Goal: Book appointment/travel/reservation

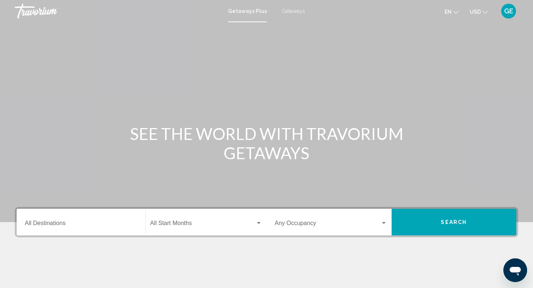
click at [478, 14] on span "USD" at bounding box center [475, 12] width 11 height 6
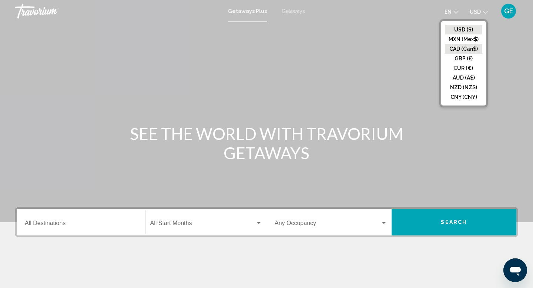
click at [464, 48] on button "CAD (Can$)" at bounding box center [463, 49] width 37 height 10
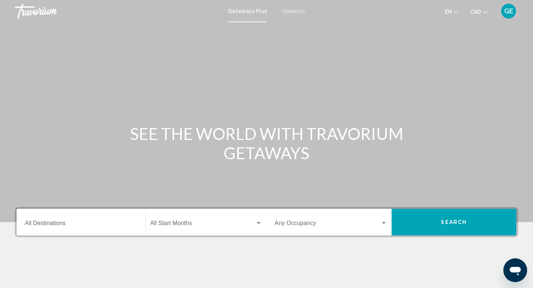
click at [97, 221] on div "Destination All Destinations" at bounding box center [81, 222] width 112 height 23
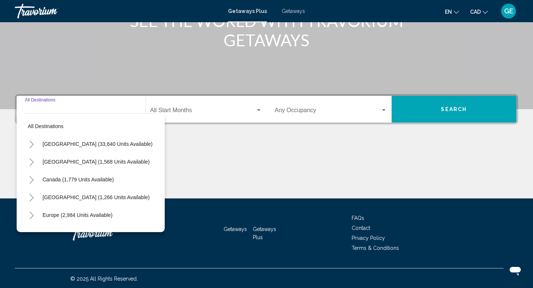
scroll to position [114, 0]
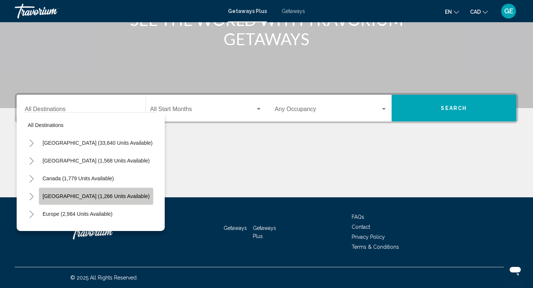
click at [106, 199] on span "[GEOGRAPHIC_DATA] (1,266 units available)" at bounding box center [96, 196] width 107 height 6
type input "**********"
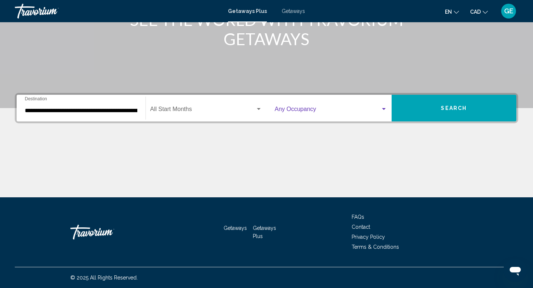
click at [304, 111] on span "Search widget" at bounding box center [328, 110] width 106 height 7
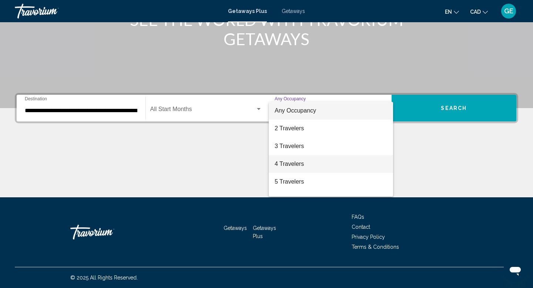
click at [311, 169] on span "4 Travelers" at bounding box center [331, 164] width 112 height 18
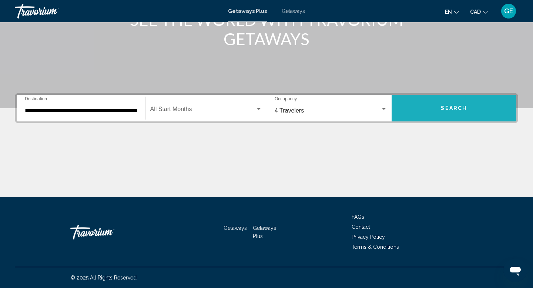
click at [427, 111] on button "Search" at bounding box center [454, 108] width 125 height 27
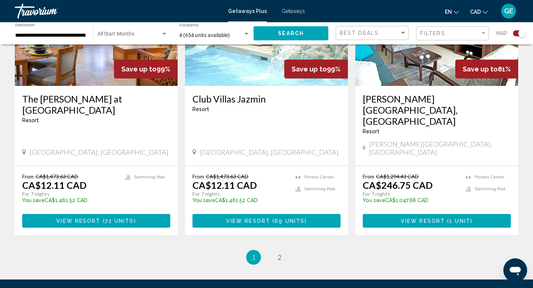
scroll to position [1128, 0]
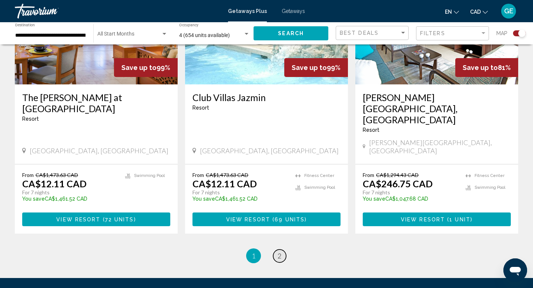
click at [283, 249] on link "page 2" at bounding box center [279, 255] width 13 height 13
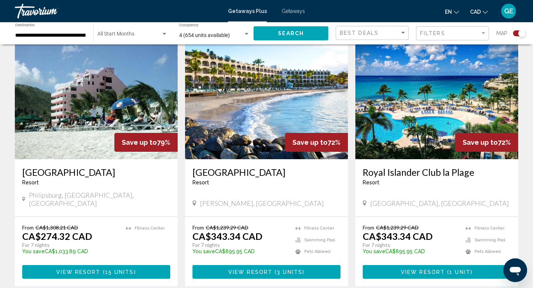
scroll to position [812, 0]
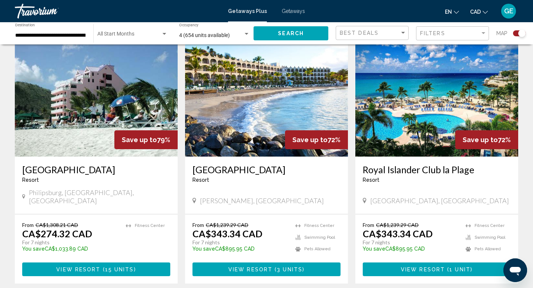
click at [423, 266] on span "View Resort" at bounding box center [423, 269] width 44 height 6
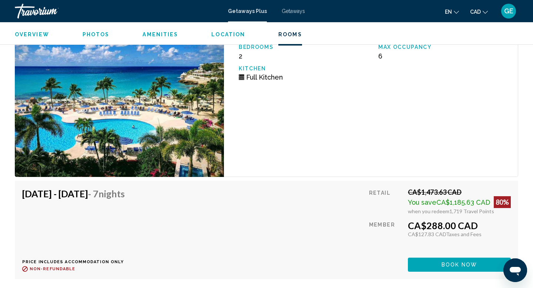
scroll to position [1424, 0]
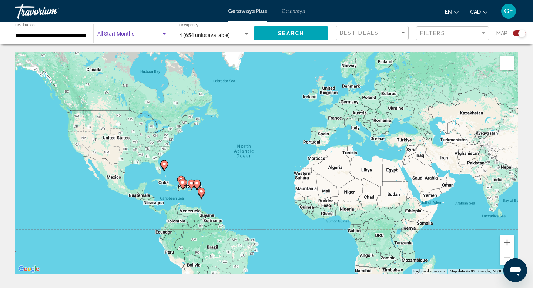
click at [134, 33] on span "Search widget" at bounding box center [129, 36] width 64 height 6
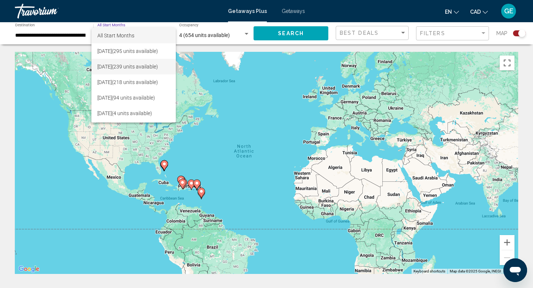
click at [139, 65] on span "[DATE] (239 units available)" at bounding box center [133, 67] width 73 height 16
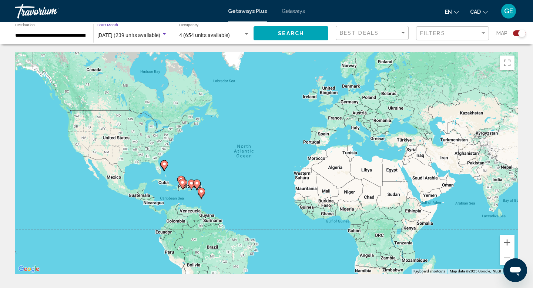
click at [289, 32] on span "Search" at bounding box center [291, 34] width 26 height 6
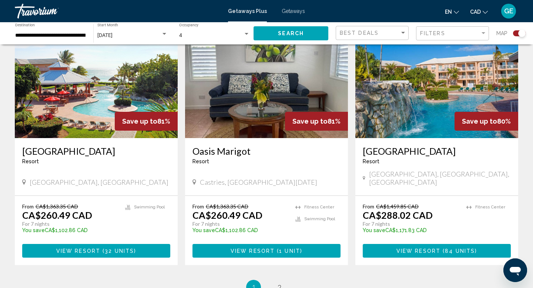
scroll to position [1072, 0]
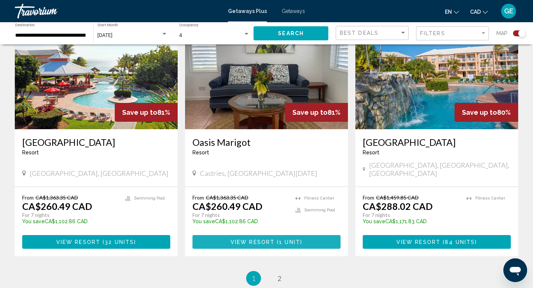
click at [282, 239] on span "1 unit" at bounding box center [289, 242] width 21 height 6
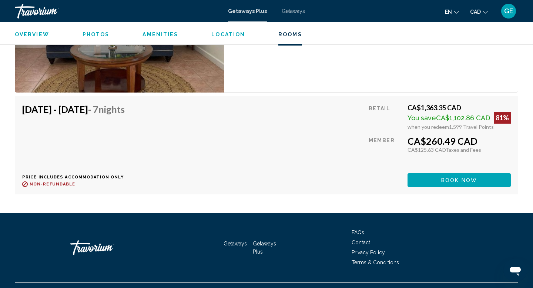
scroll to position [1375, 0]
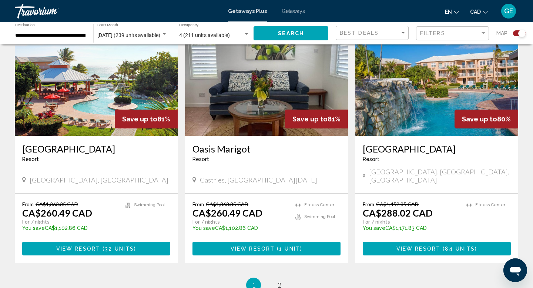
scroll to position [1147, 0]
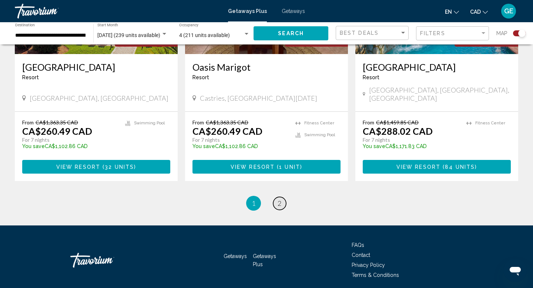
click at [279, 199] on span "2" at bounding box center [280, 203] width 4 height 8
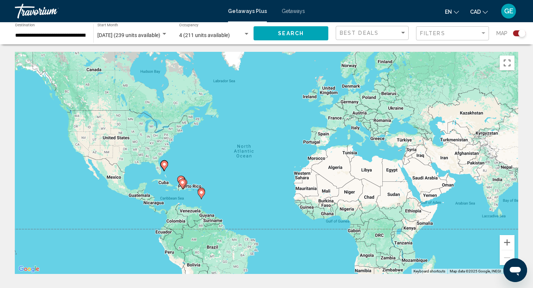
click at [137, 37] on span "[DATE] (239 units available)" at bounding box center [128, 35] width 63 height 6
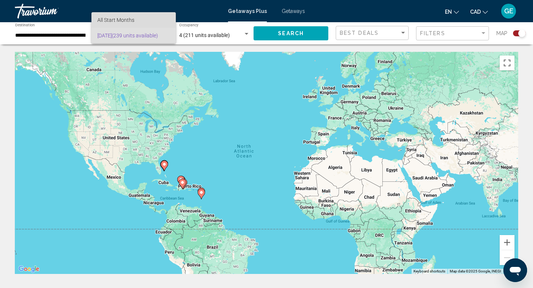
click at [149, 22] on span "All Start Months" at bounding box center [133, 20] width 73 height 16
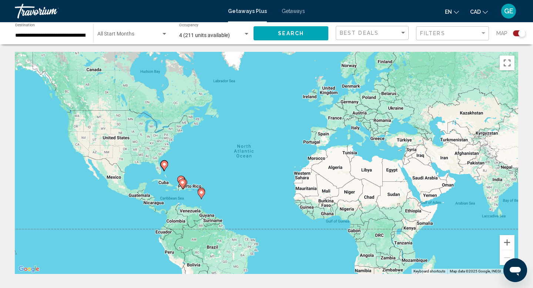
click at [298, 13] on span "Getaways" at bounding box center [293, 11] width 23 height 6
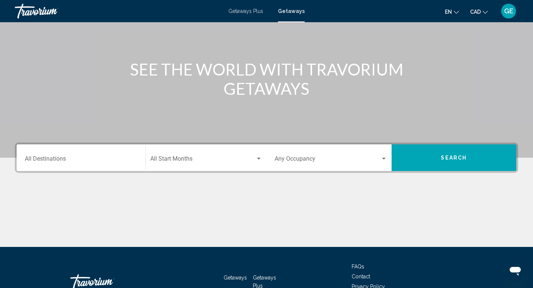
click at [86, 154] on div "Destination All Destinations" at bounding box center [81, 157] width 112 height 23
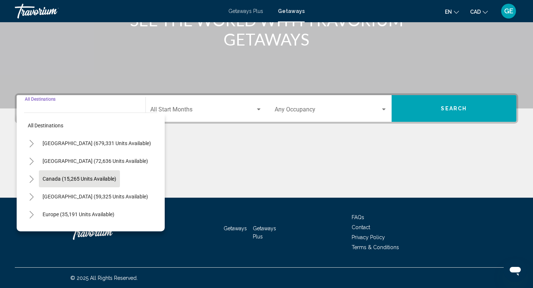
scroll to position [114, 0]
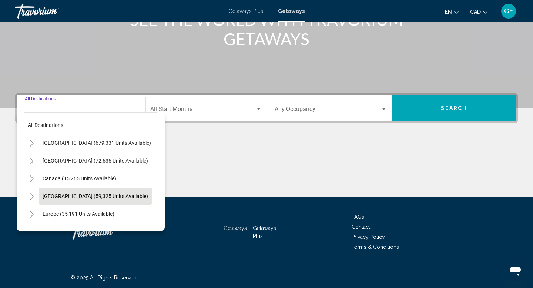
click at [91, 199] on button "[GEOGRAPHIC_DATA] (59,325 units available)" at bounding box center [95, 196] width 113 height 17
type input "**********"
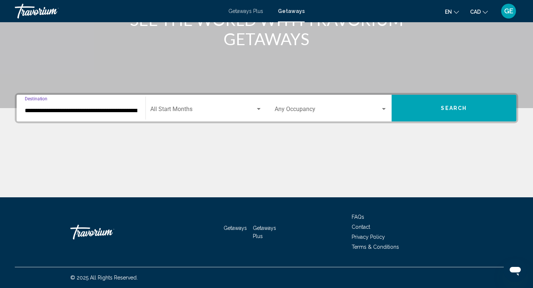
click at [301, 104] on div "Occupancy Any Occupancy" at bounding box center [331, 108] width 112 height 23
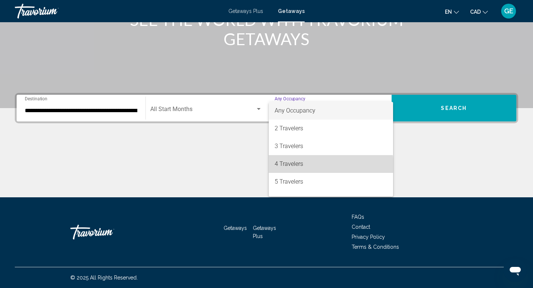
click at [313, 165] on span "4 Travelers" at bounding box center [331, 164] width 112 height 18
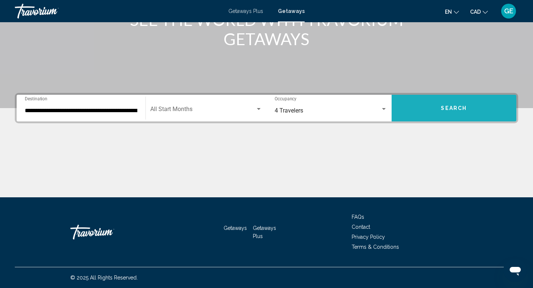
click at [437, 110] on button "Search" at bounding box center [454, 108] width 125 height 27
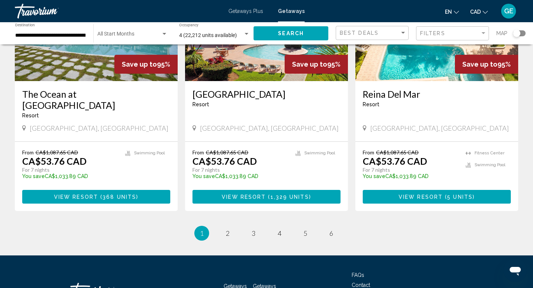
scroll to position [907, 0]
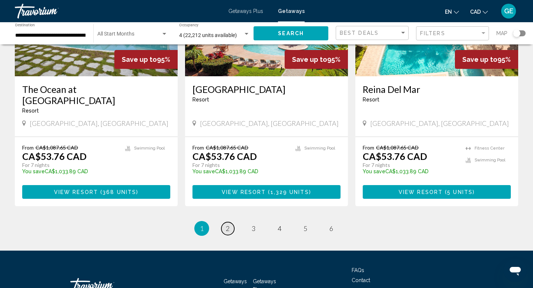
click at [227, 224] on span "2" at bounding box center [228, 228] width 4 height 8
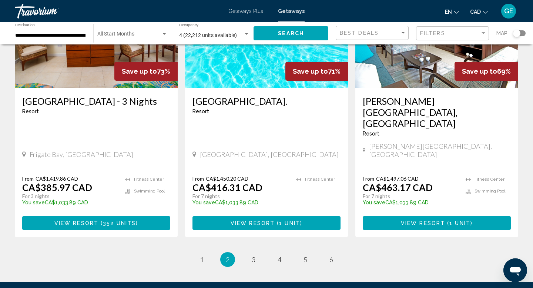
scroll to position [940, 0]
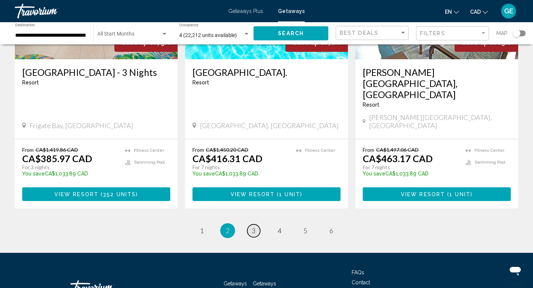
click at [253, 226] on span "3" at bounding box center [254, 230] width 4 height 8
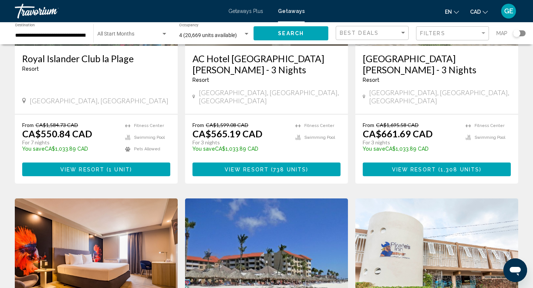
scroll to position [705, 0]
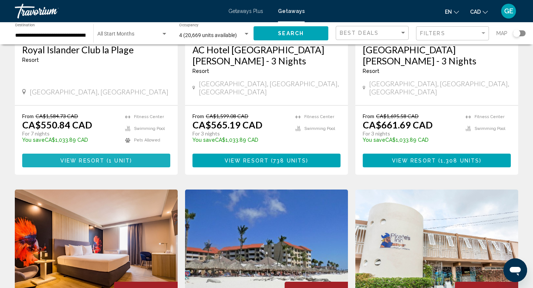
click at [98, 158] on span "View Resort" at bounding box center [82, 161] width 44 height 6
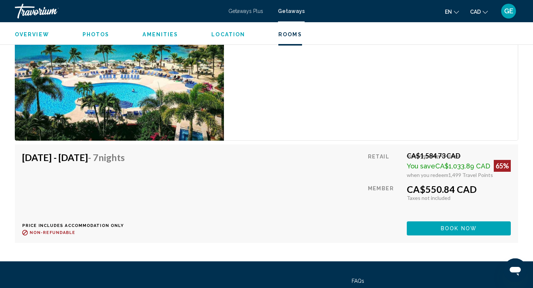
scroll to position [1417, 0]
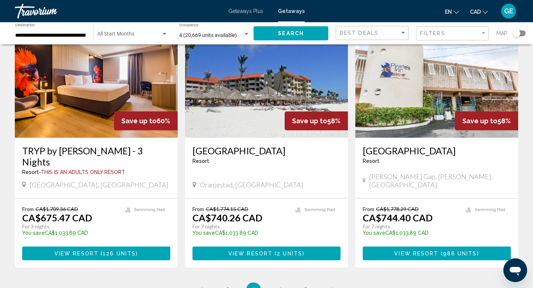
scroll to position [890, 0]
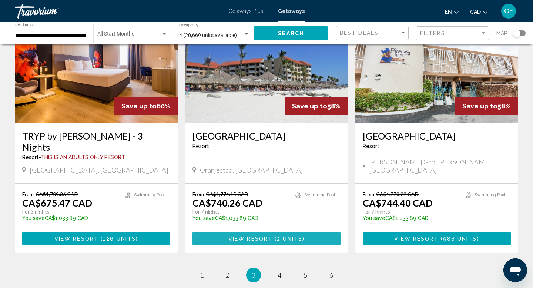
click at [280, 236] on span "2 units" at bounding box center [290, 239] width 26 height 6
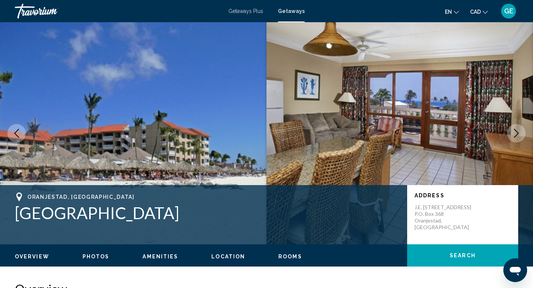
click at [514, 135] on icon "Next image" at bounding box center [516, 133] width 9 height 9
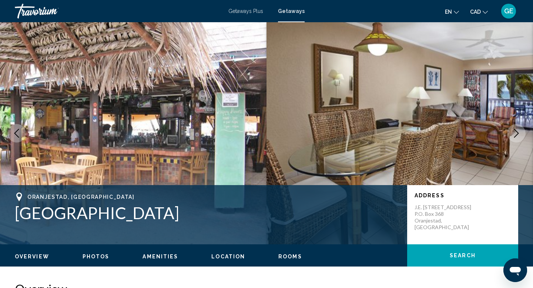
click at [514, 135] on icon "Next image" at bounding box center [516, 133] width 9 height 9
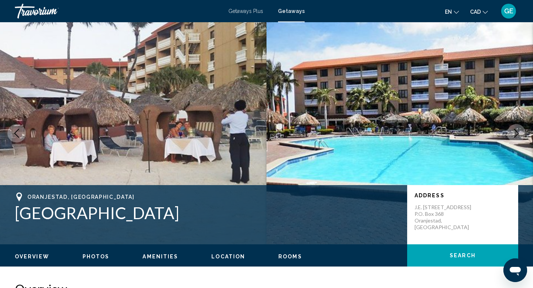
click at [514, 135] on icon "Next image" at bounding box center [516, 133] width 9 height 9
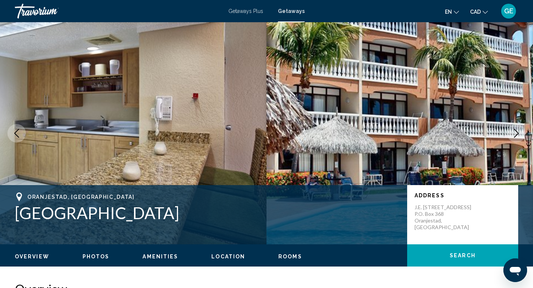
click at [514, 135] on icon "Next image" at bounding box center [516, 133] width 9 height 9
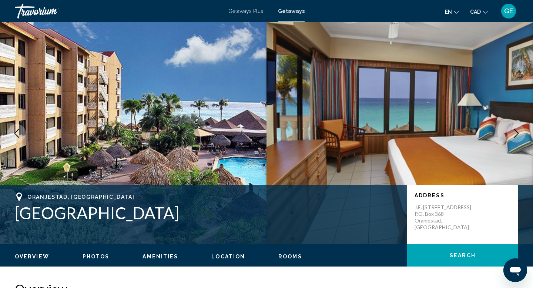
click at [514, 135] on icon "Next image" at bounding box center [516, 133] width 9 height 9
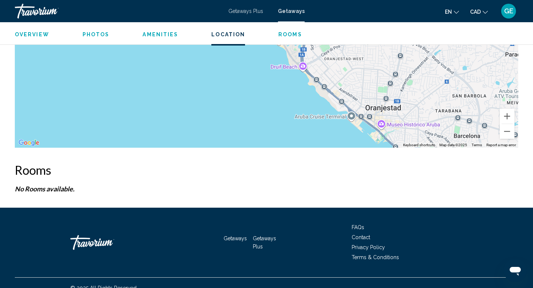
scroll to position [1186, 0]
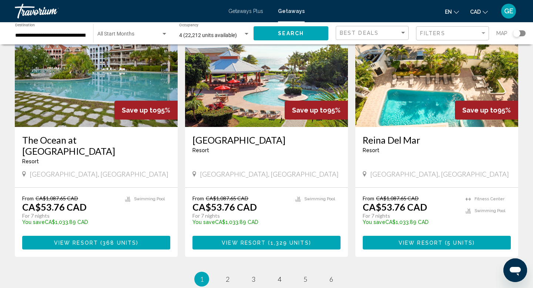
scroll to position [864, 0]
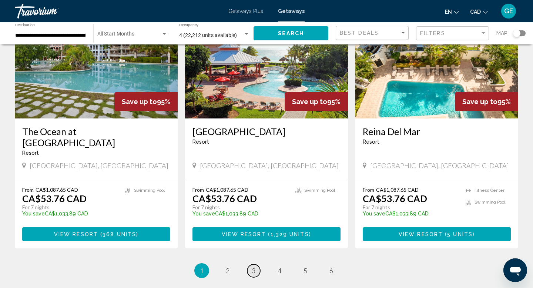
click at [258, 264] on link "page 3" at bounding box center [253, 270] width 13 height 13
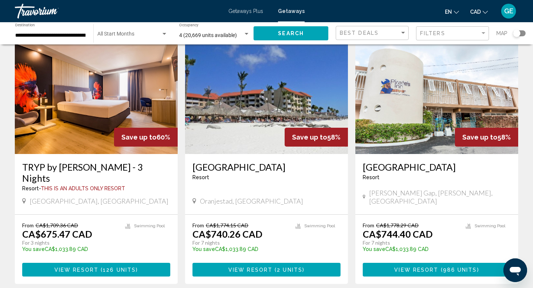
scroll to position [858, 0]
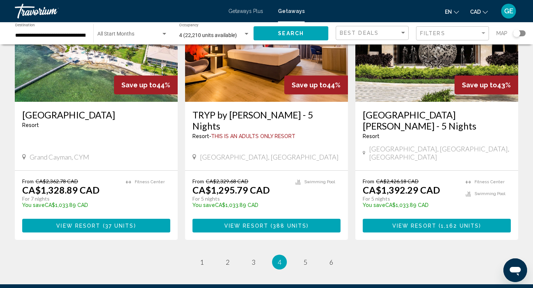
scroll to position [880, 0]
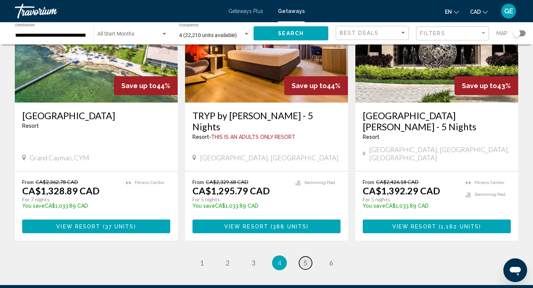
click at [308, 256] on link "page 5" at bounding box center [305, 262] width 13 height 13
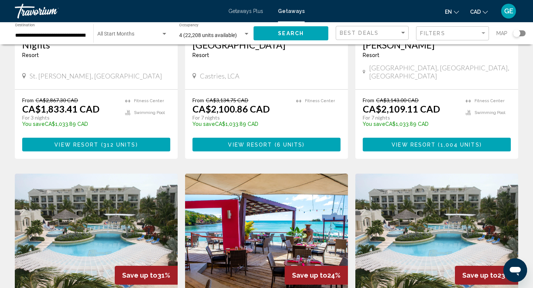
scroll to position [842, 0]
